Goal: Navigation & Orientation: Understand site structure

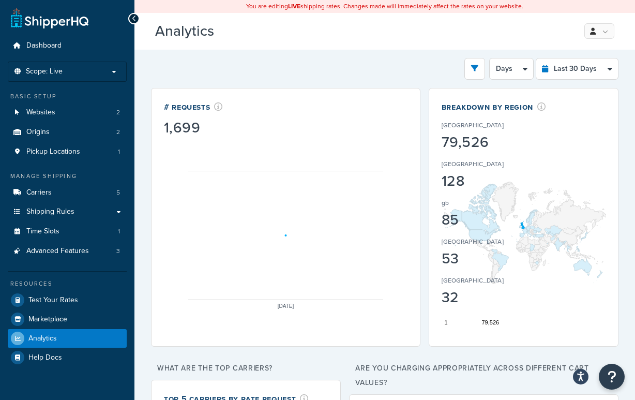
select select "last_30_days"
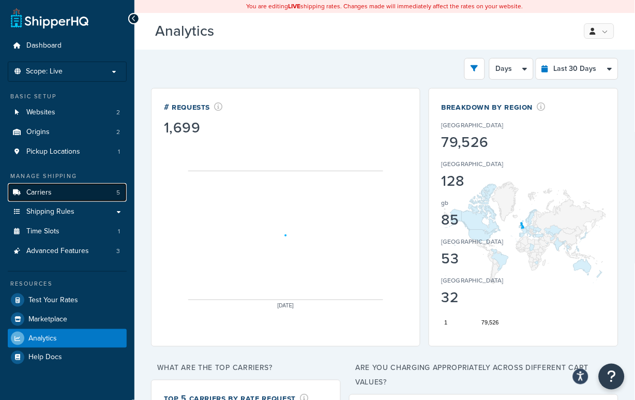
click at [69, 191] on link "Carriers 5" at bounding box center [67, 192] width 119 height 19
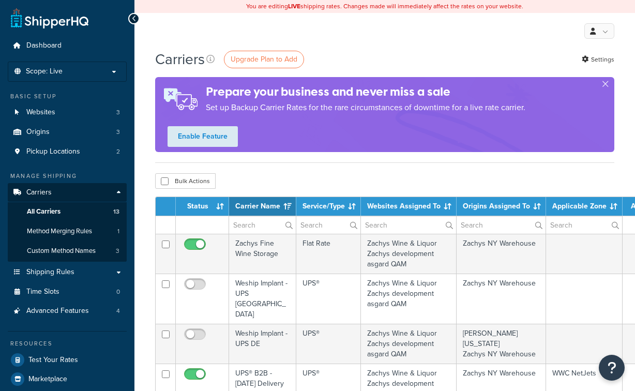
select select "15"
click at [80, 211] on link "All Carriers 13" at bounding box center [67, 211] width 119 height 19
select select "15"
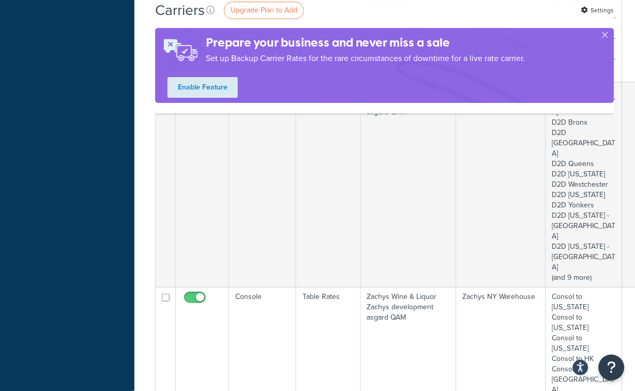
scroll to position [269, 0]
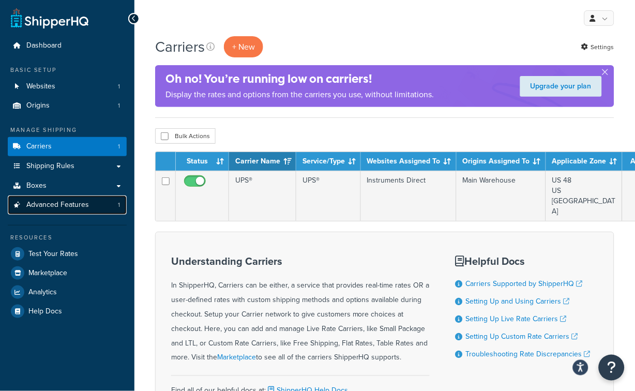
click at [100, 201] on link "Advanced Features 1" at bounding box center [67, 204] width 119 height 19
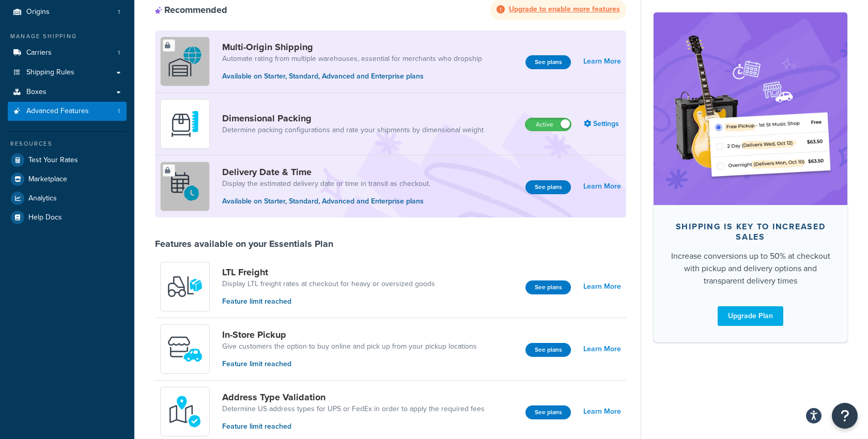
scroll to position [70, 0]
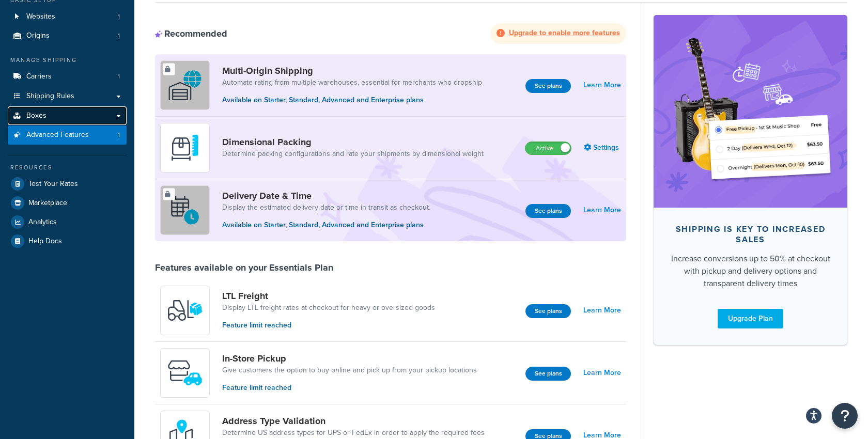
click at [89, 119] on link "Boxes" at bounding box center [67, 115] width 119 height 19
